Goal: Transaction & Acquisition: Purchase product/service

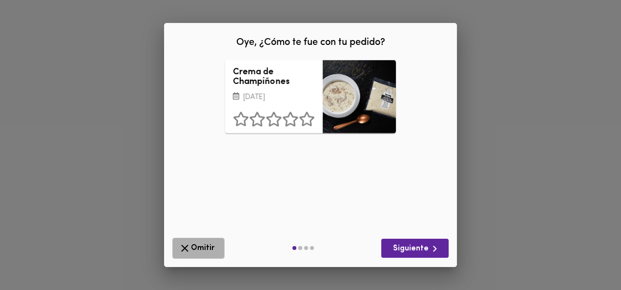
click at [199, 245] on span "Omitir" at bounding box center [199, 248] width 40 height 12
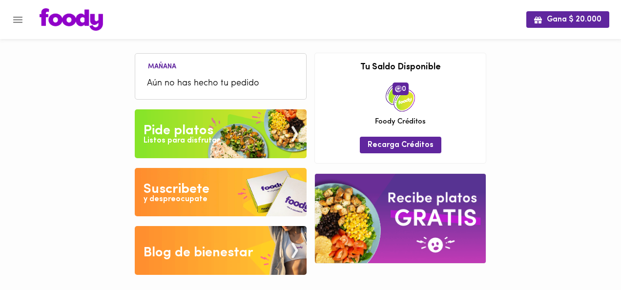
click at [212, 115] on img at bounding box center [221, 133] width 172 height 49
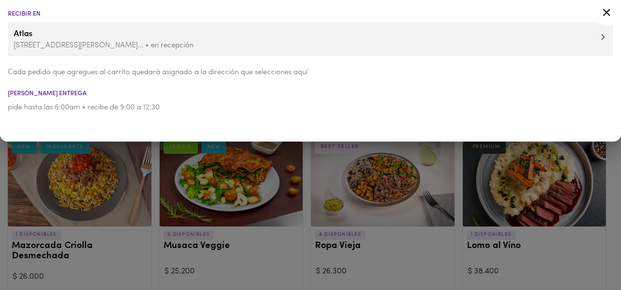
click at [603, 11] on icon at bounding box center [607, 12] width 12 height 12
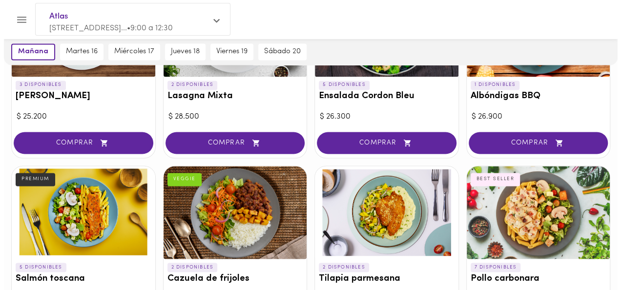
scroll to position [732, 0]
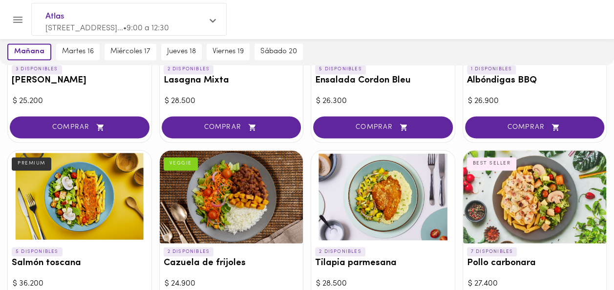
click at [117, 190] on div at bounding box center [80, 196] width 144 height 93
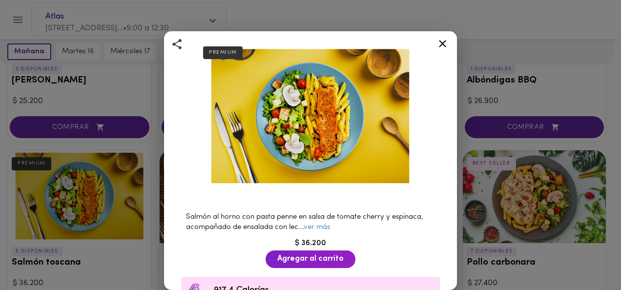
scroll to position [98, 0]
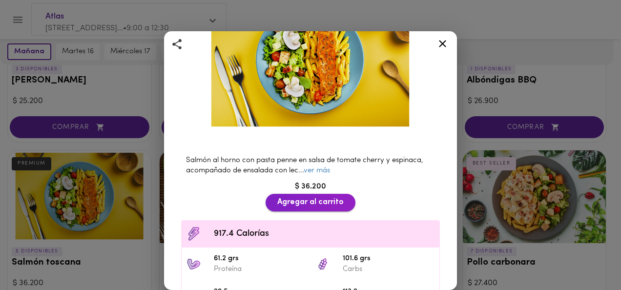
click at [303, 198] on span "Agregar al carrito" at bounding box center [310, 202] width 66 height 9
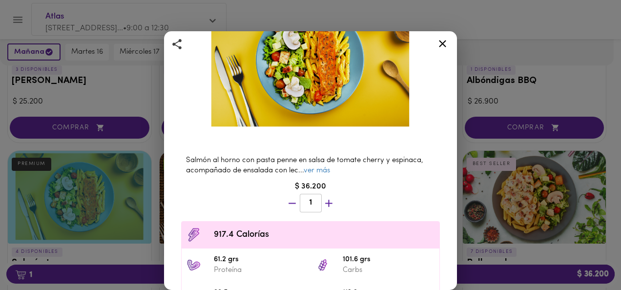
scroll to position [733, 0]
click at [444, 48] on icon at bounding box center [443, 44] width 12 height 12
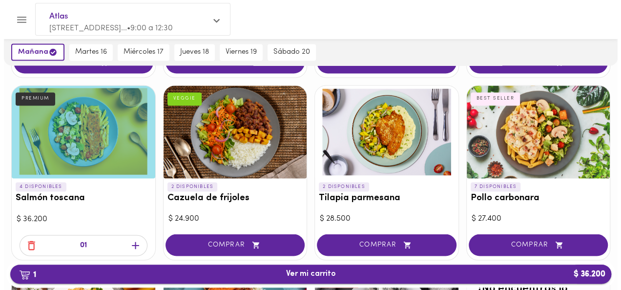
scroll to position [830, 0]
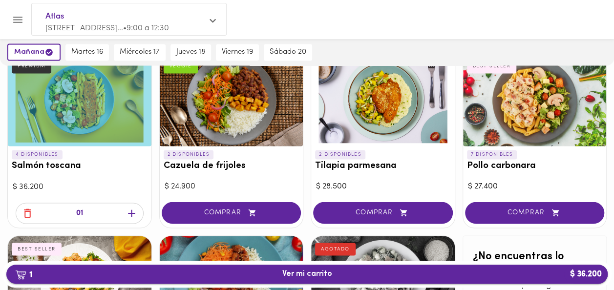
click at [297, 274] on span "1 Ver mi carrito $ 36.200" at bounding box center [307, 274] width 50 height 9
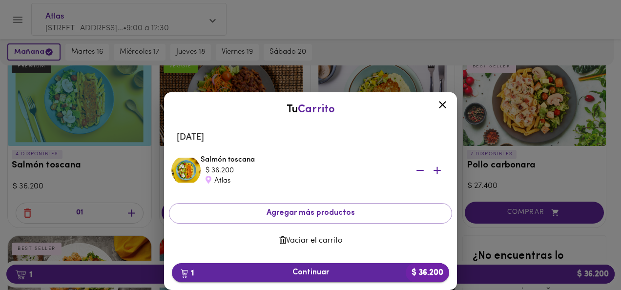
click at [316, 274] on span "1 Continuar $ 36.200" at bounding box center [311, 272] width 262 height 9
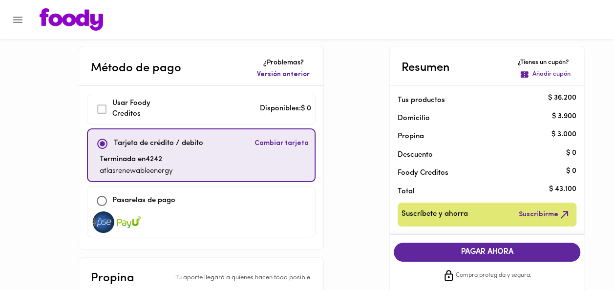
scroll to position [98, 0]
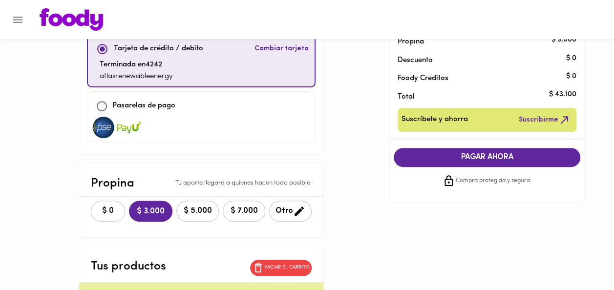
click at [97, 207] on span "$ 0" at bounding box center [107, 211] width 21 height 9
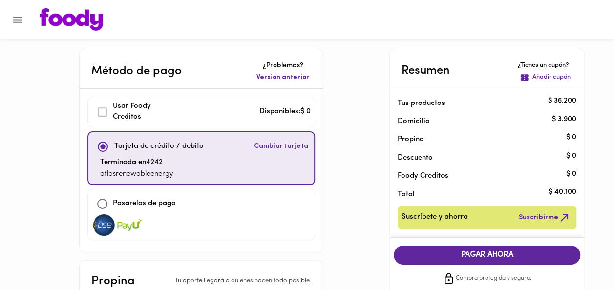
scroll to position [195, 0]
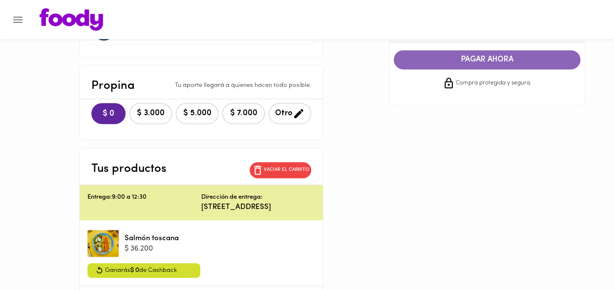
click at [502, 63] on span "PAGAR AHORA" at bounding box center [486, 59] width 167 height 9
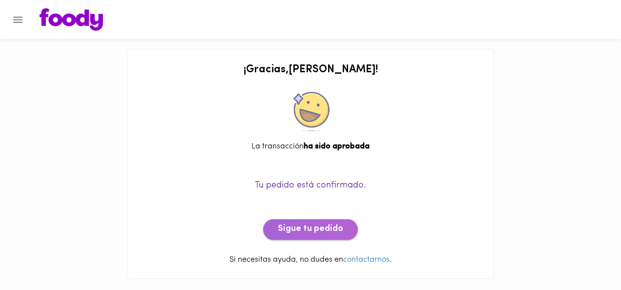
click at [347, 228] on button "Sigue tu pedido" at bounding box center [310, 229] width 95 height 21
